Goal: Communication & Community: Participate in discussion

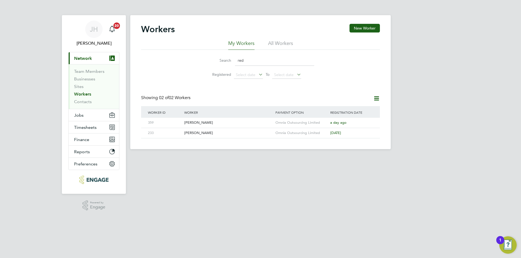
click at [280, 65] on input "red" at bounding box center [274, 60] width 79 height 11
type input "r"
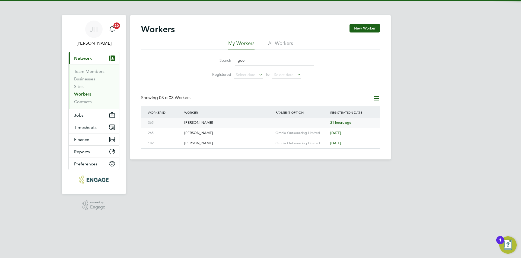
type input "geor"
click at [291, 123] on div "-" at bounding box center [301, 123] width 55 height 10
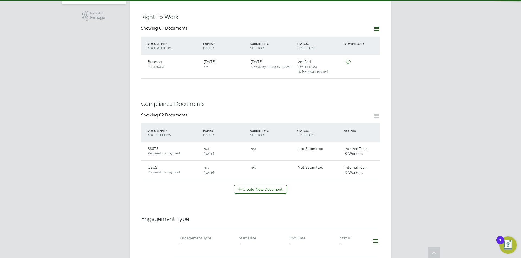
scroll to position [380, 0]
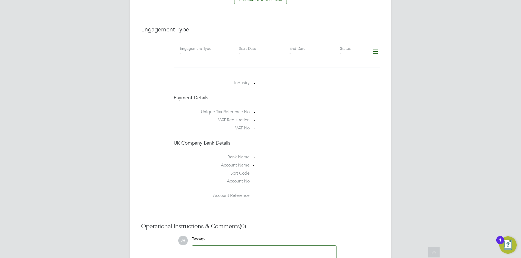
click at [255, 246] on div at bounding box center [264, 261] width 144 height 30
click at [255, 249] on div at bounding box center [263, 260] width 137 height 23
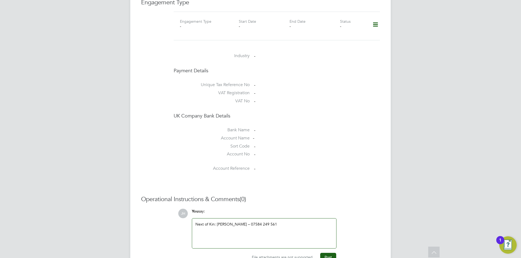
scroll to position [421, 0]
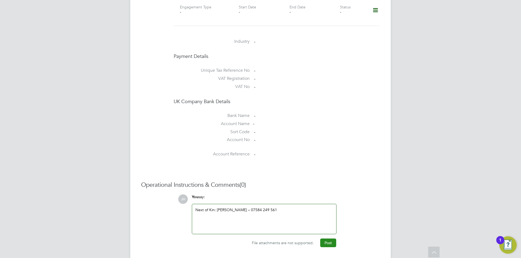
click at [330, 239] on button "Post" at bounding box center [328, 243] width 16 height 9
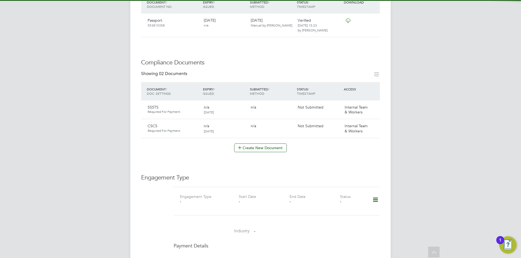
scroll to position [69, 0]
